Goal: Obtain resource: Download file/media

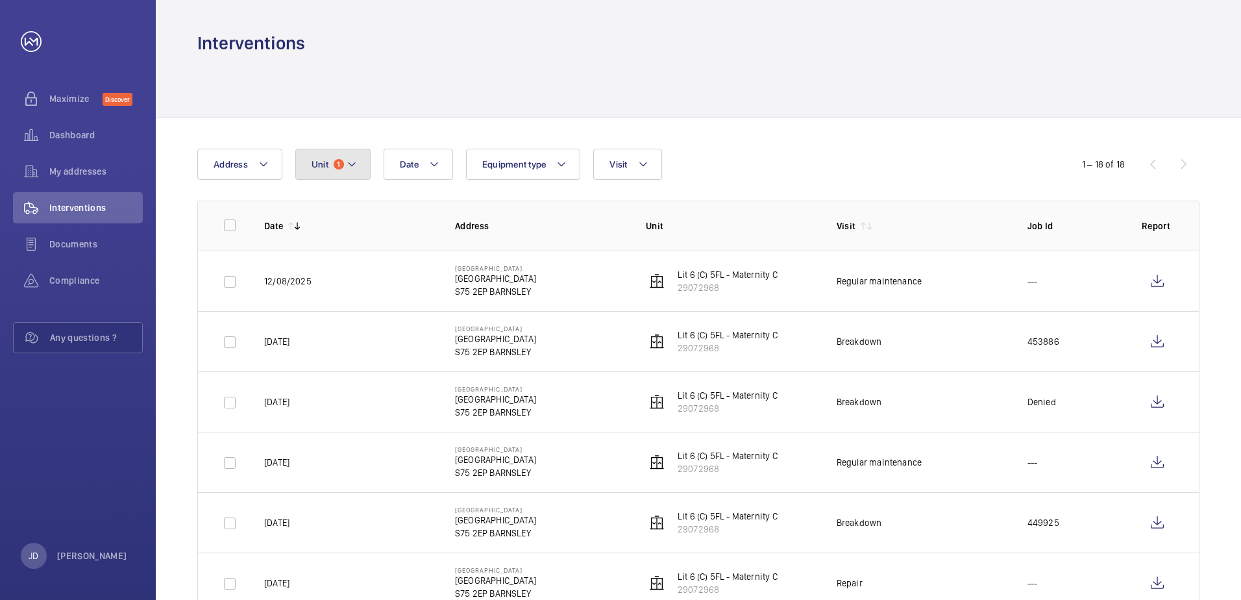
click at [363, 155] on button "Unit 1" at bounding box center [332, 164] width 75 height 31
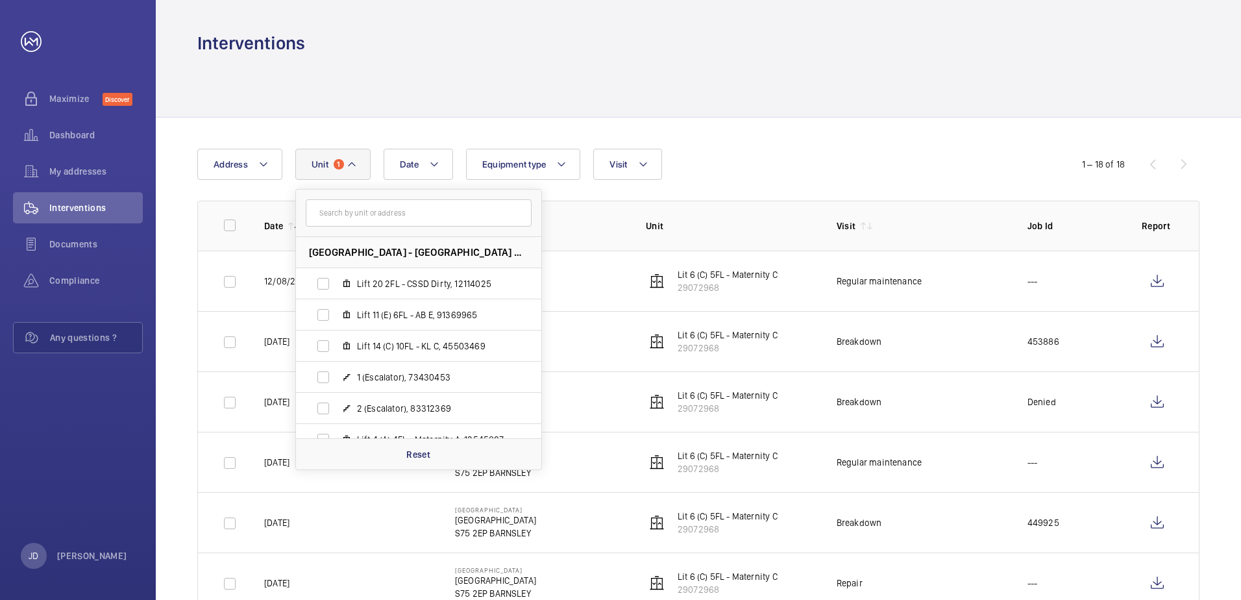
click at [435, 217] on input "text" at bounding box center [419, 212] width 226 height 27
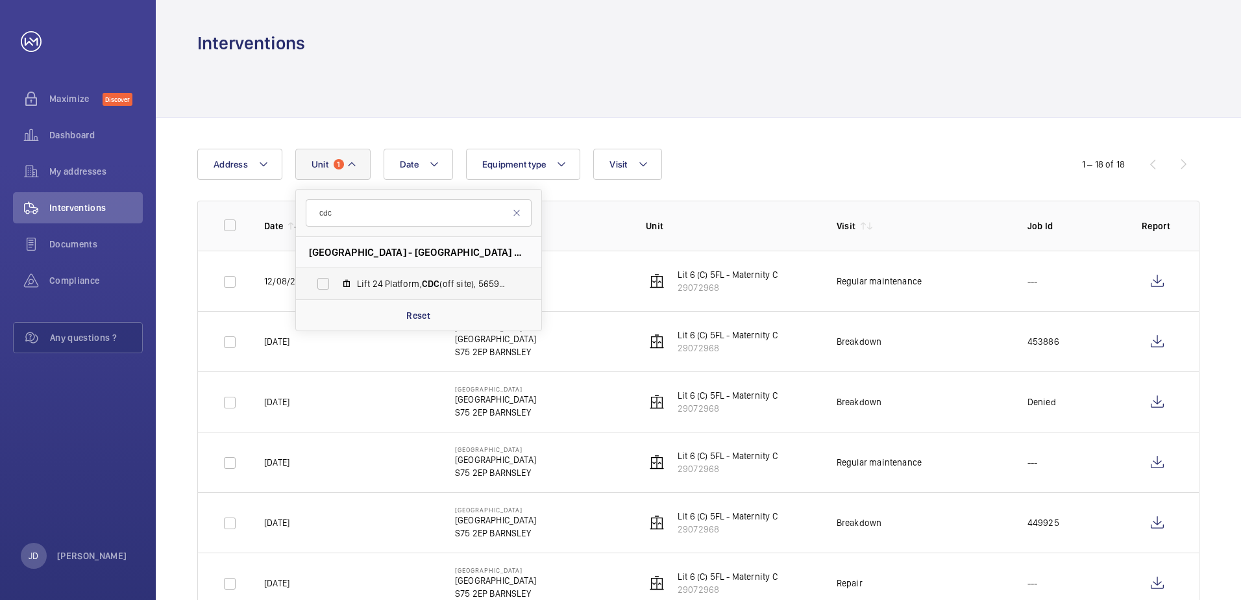
type input "cdc"
click at [325, 283] on label "Lift 24 Platform, CDC (off site), 56598387" at bounding box center [408, 283] width 225 height 31
click at [325, 283] on input "Lift 24 Platform, CDC (off site), 56598387" at bounding box center [323, 284] width 26 height 26
checkbox input "true"
click at [802, 166] on div "Date Address Unit 2 cdc Barnsley Hospital - Barnsley Hospital, S75 2EP BARNSLEY…" at bounding box center [620, 164] width 846 height 31
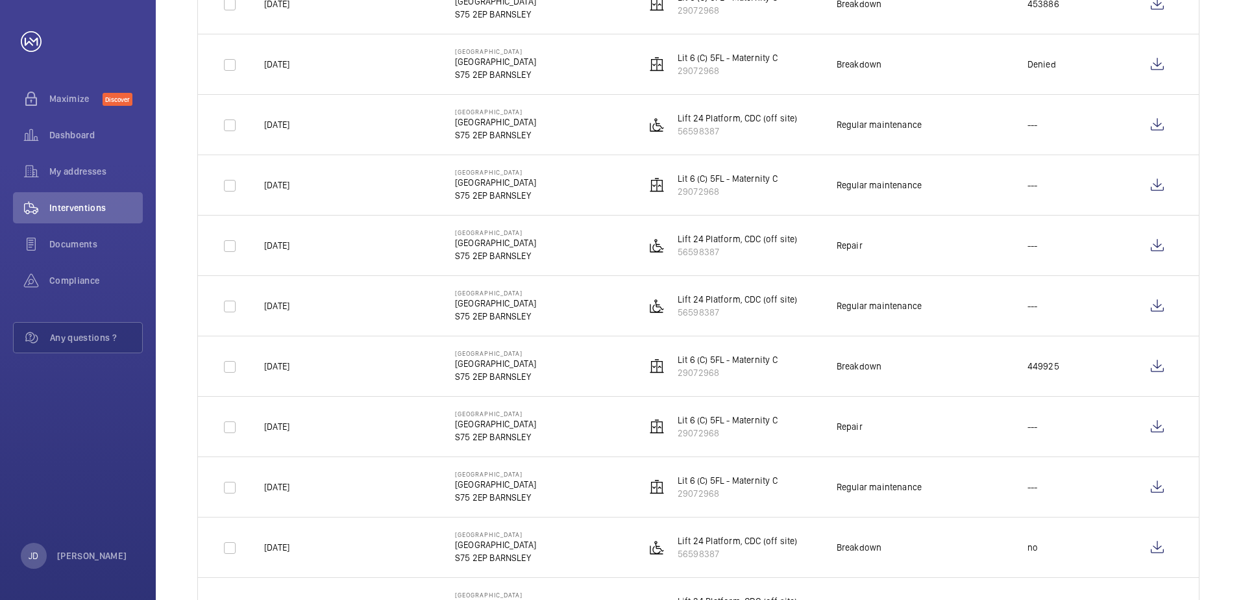
scroll to position [459, 0]
click at [1151, 240] on wm-front-icon-button at bounding box center [1157, 244] width 31 height 31
click at [1149, 546] on wm-front-icon-button at bounding box center [1157, 546] width 31 height 31
